Goal: Find specific page/section: Find specific page/section

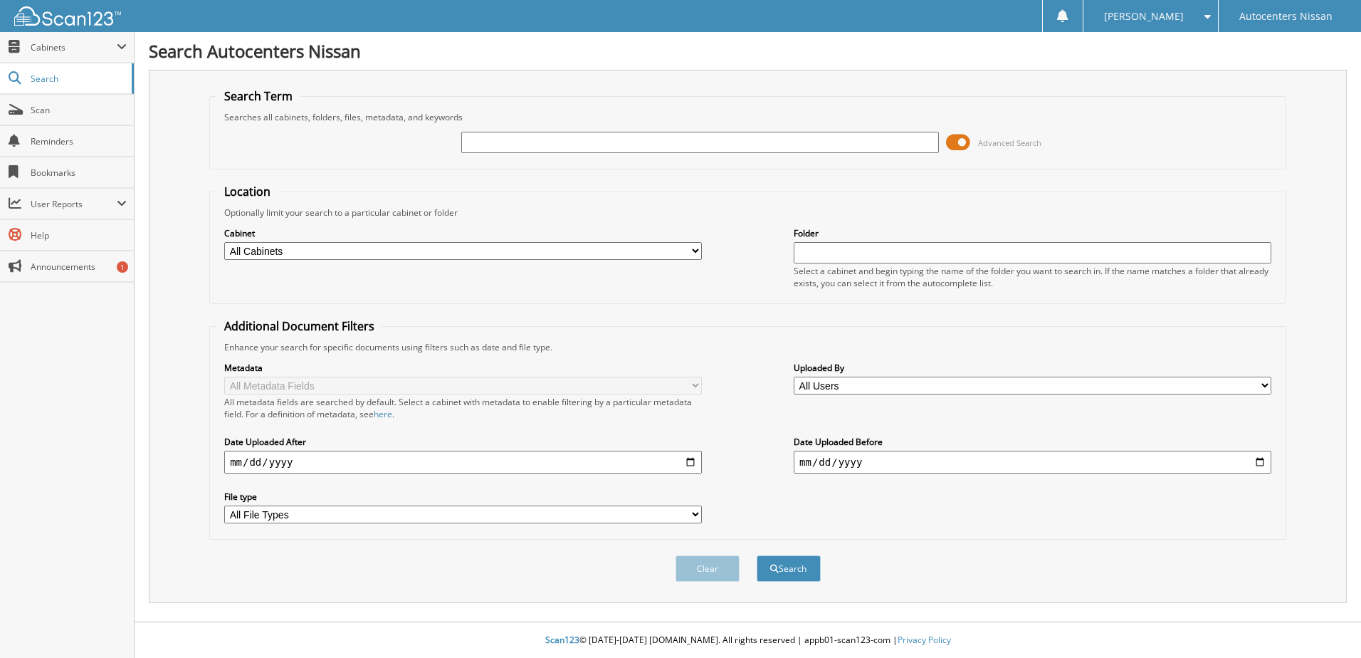
click at [298, 251] on select "All Cabinets ACCOUNTS PAYABLE ACCOUNTS RECEIVABLE CAR DEALS PARTS SERVICE RO TI…" at bounding box center [463, 251] width 478 height 18
select select "53786"
click at [224, 242] on select "All Cabinets ACCOUNTS PAYABLE ACCOUNTS RECEIVABLE CAR DEALS PARTS SERVICE RO TI…" at bounding box center [463, 251] width 478 height 18
click at [881, 258] on input "text" at bounding box center [1033, 252] width 478 height 21
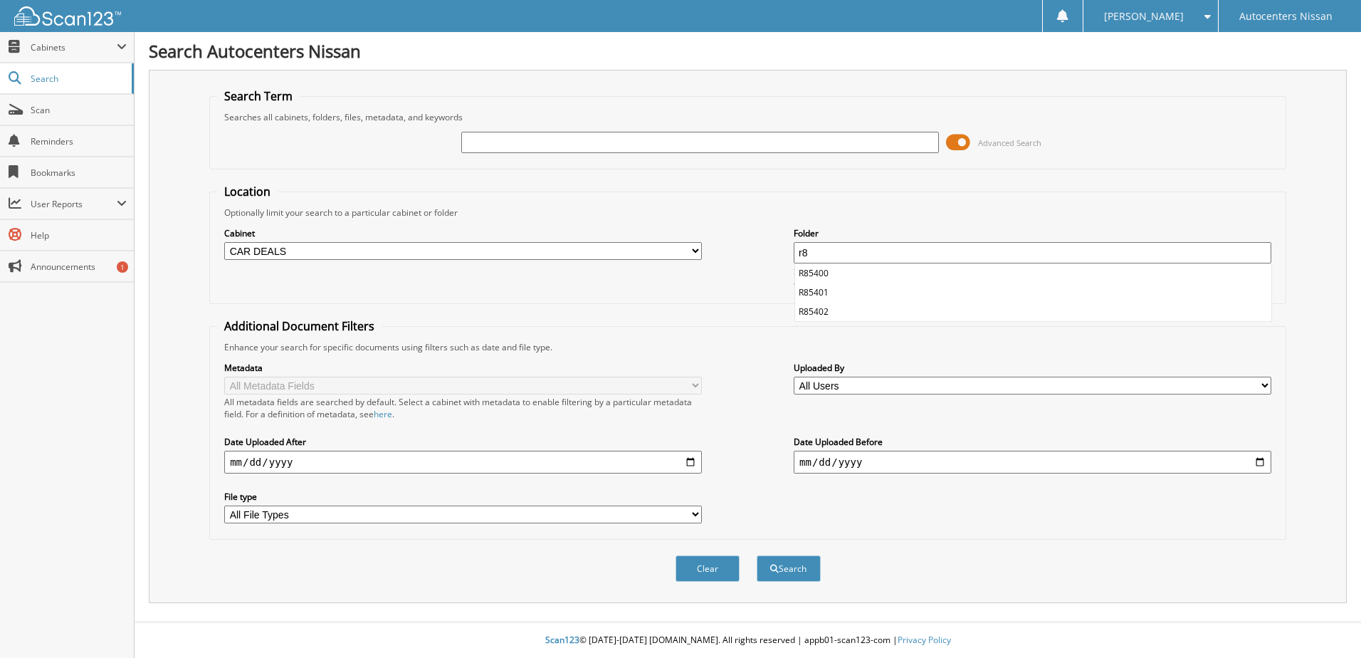
type input "r"
type input "R85400"
click at [757, 555] on button "Search" at bounding box center [789, 568] width 64 height 26
click at [497, 136] on input "text" at bounding box center [700, 142] width 478 height 21
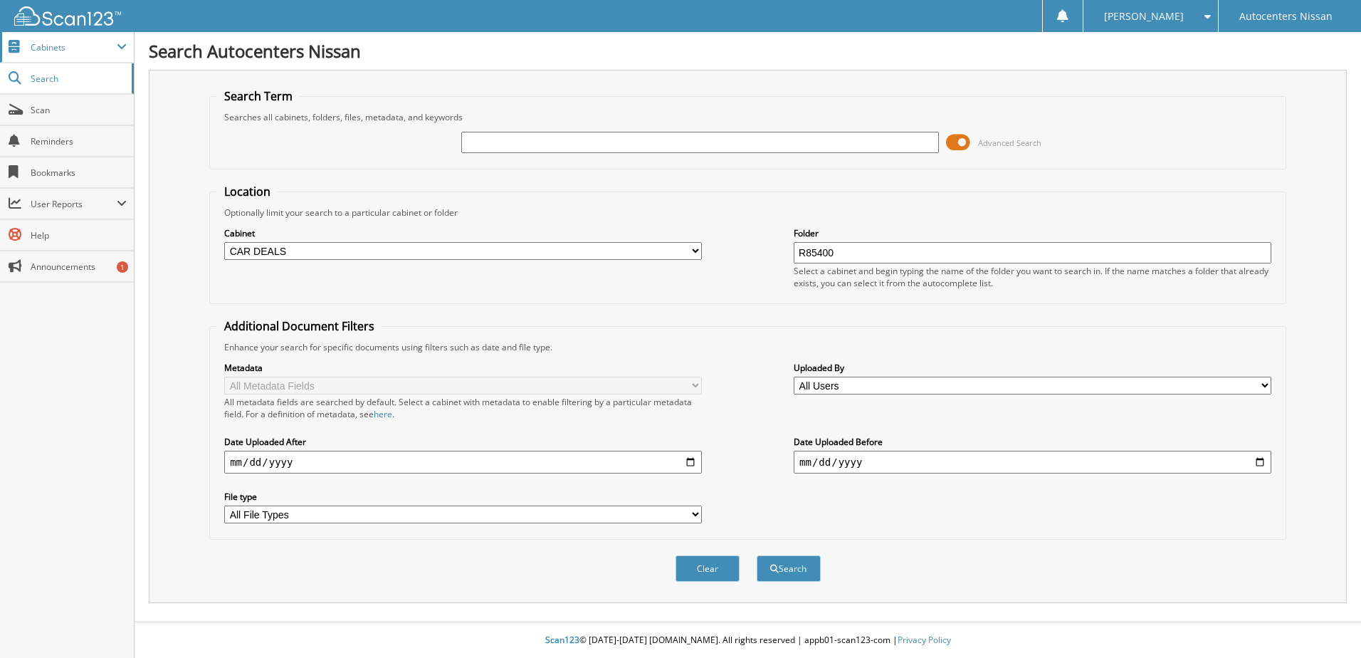
click at [52, 48] on span "Cabinets" at bounding box center [74, 47] width 86 height 12
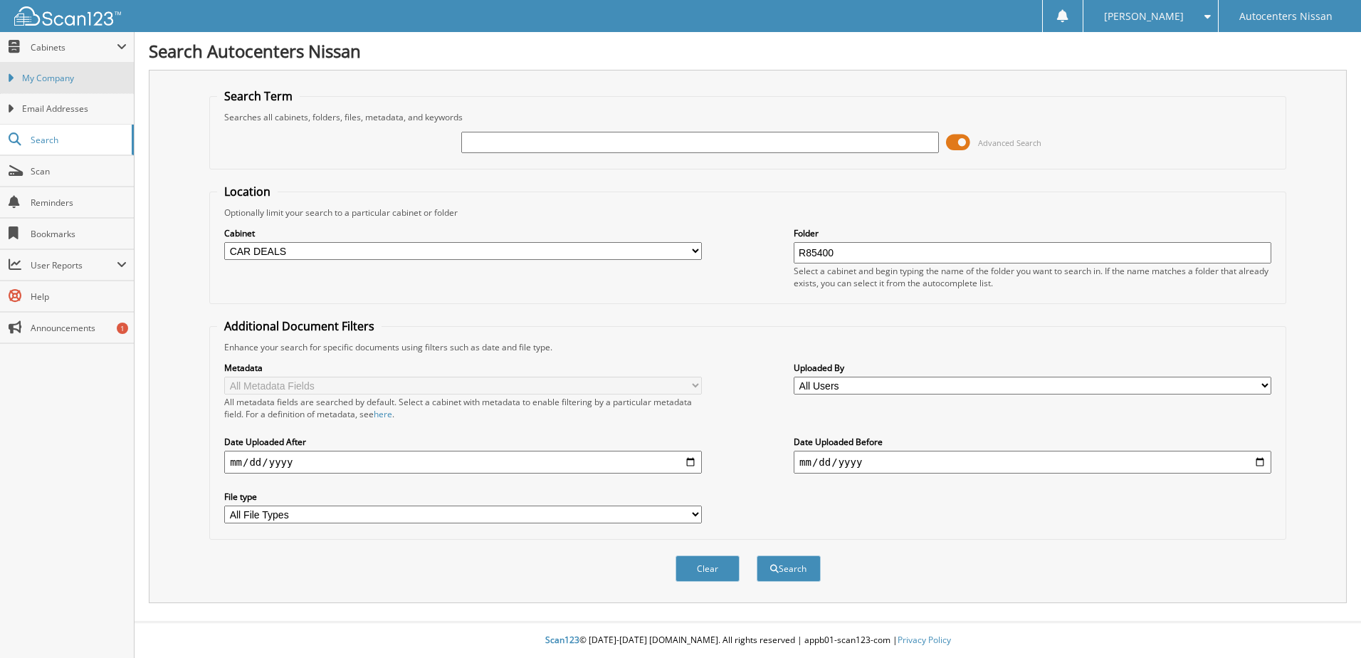
click at [56, 77] on span "My Company" at bounding box center [74, 78] width 105 height 13
